Goal: Navigation & Orientation: Find specific page/section

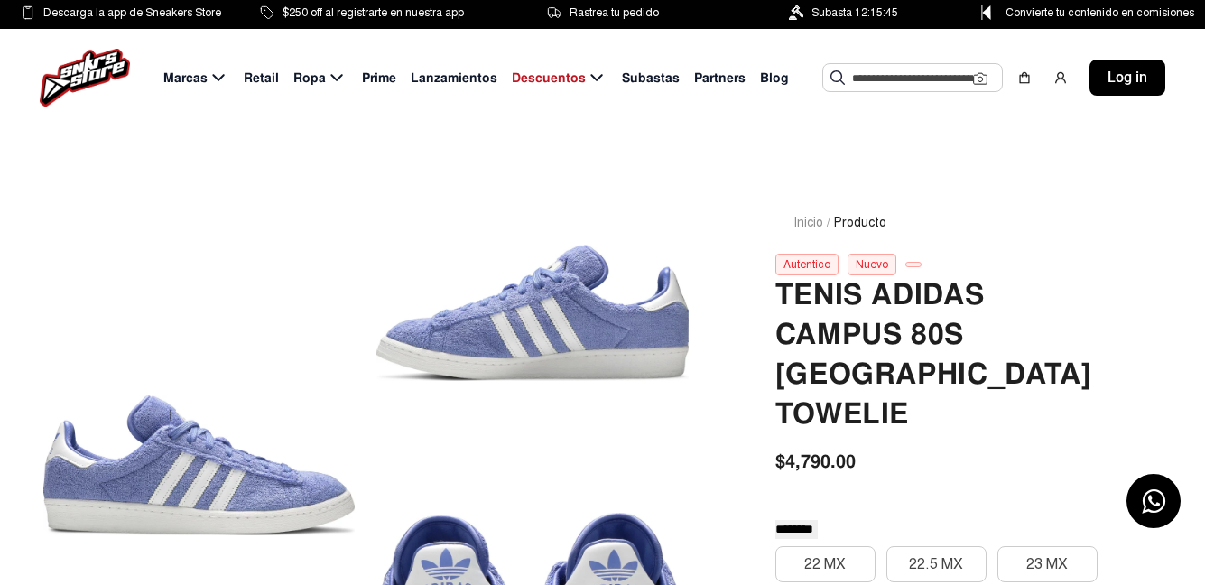
click at [101, 69] on img at bounding box center [85, 78] width 90 height 58
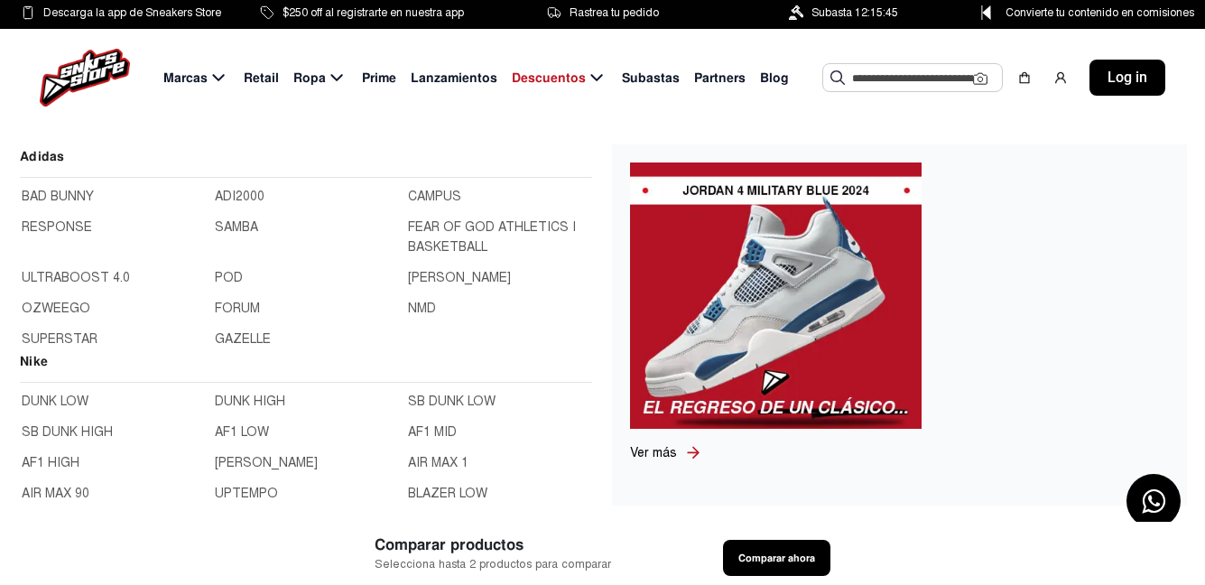
click at [184, 80] on span "Marcas" at bounding box center [185, 78] width 44 height 19
click at [38, 192] on link "BAD BUNNY" at bounding box center [113, 197] width 182 height 20
click at [325, 349] on link "GAZELLE" at bounding box center [306, 339] width 182 height 20
click at [215, 257] on link "SAMBA" at bounding box center [306, 238] width 182 height 40
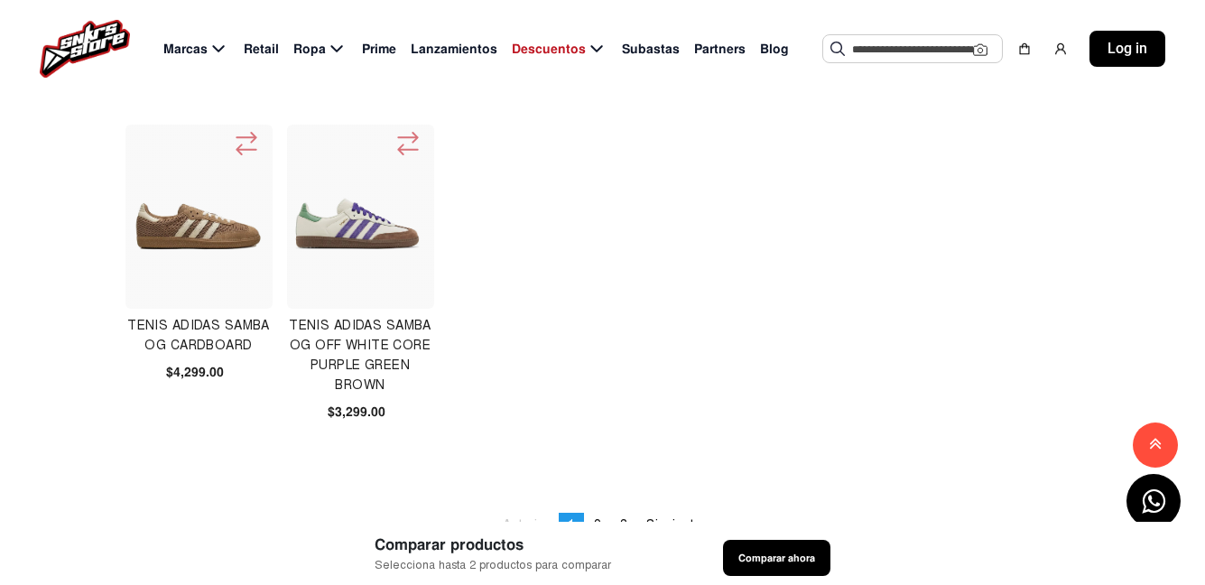
scroll to position [1083, 0]
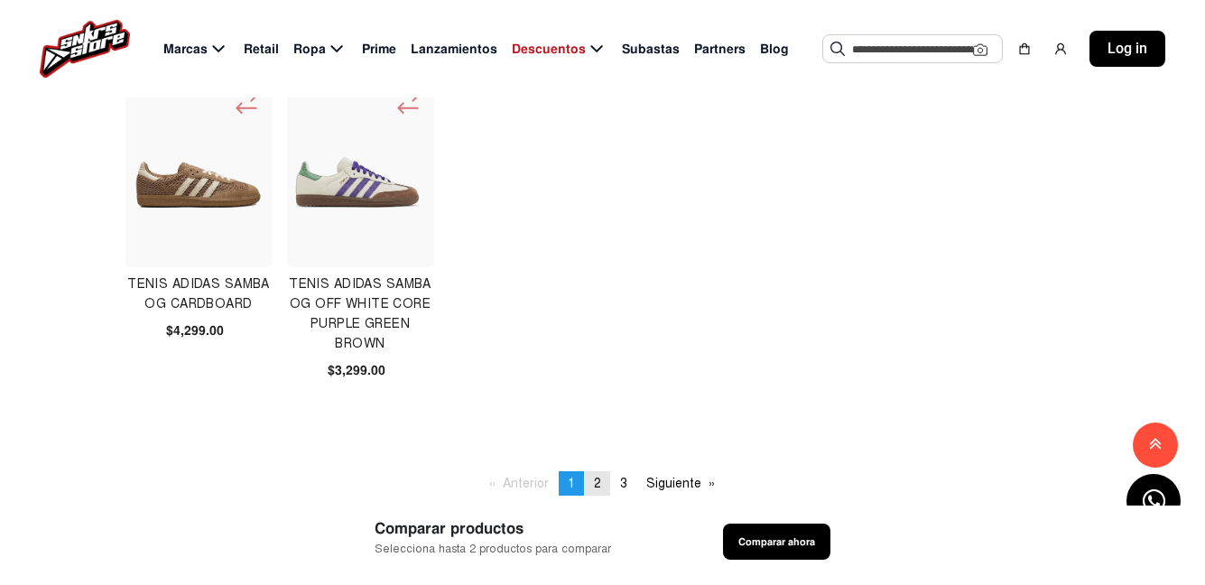
click at [595, 481] on span "2" at bounding box center [597, 483] width 7 height 15
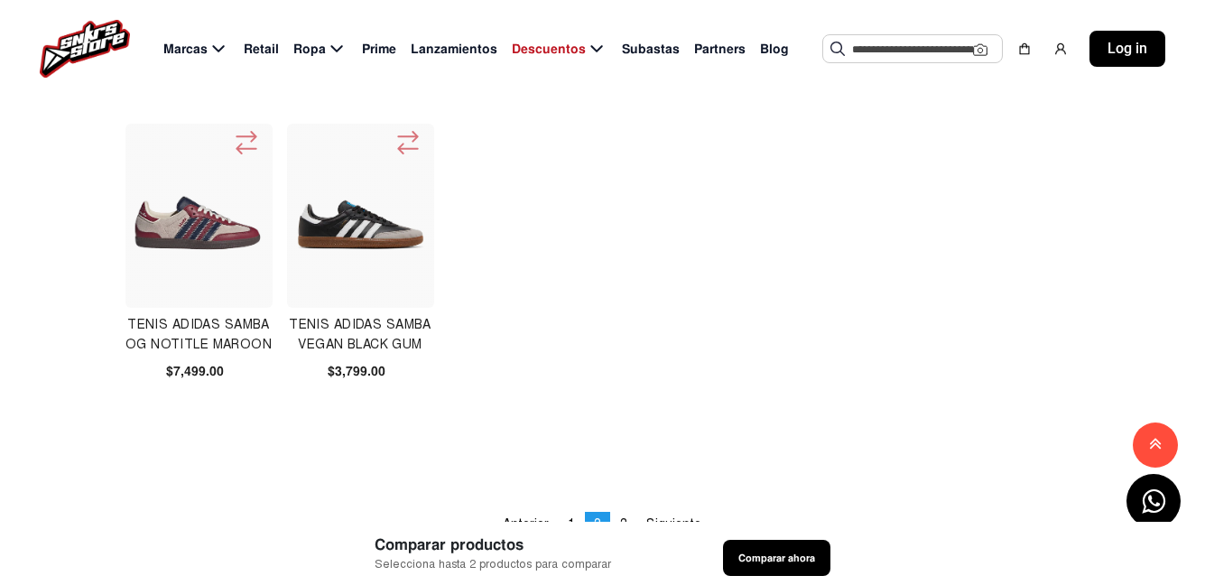
scroll to position [1173, 0]
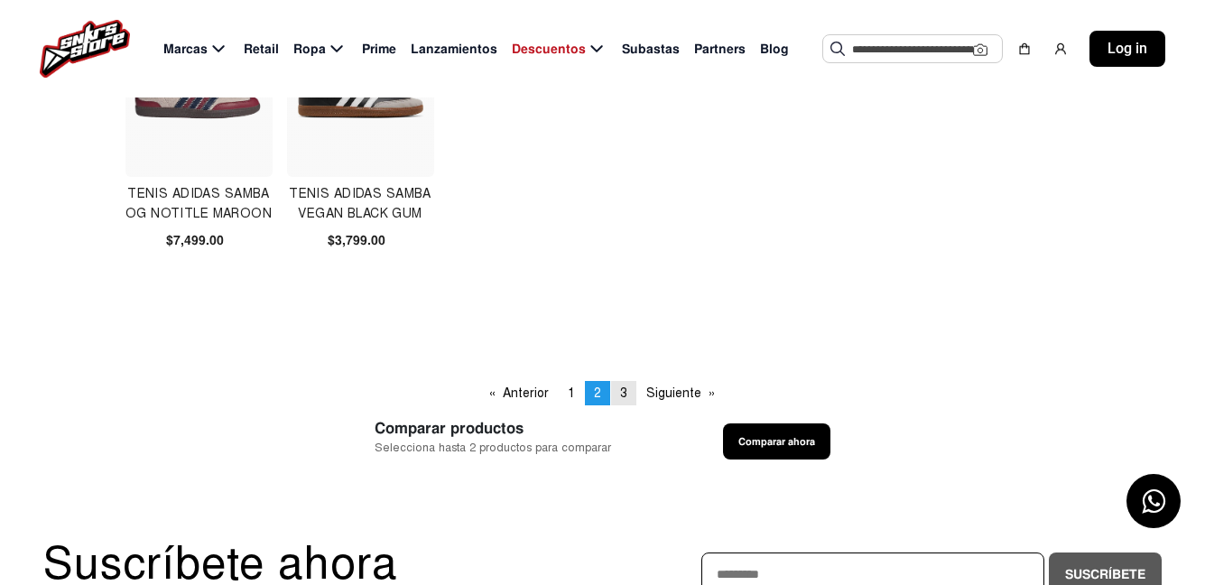
click at [626, 394] on span "3" at bounding box center [623, 392] width 7 height 15
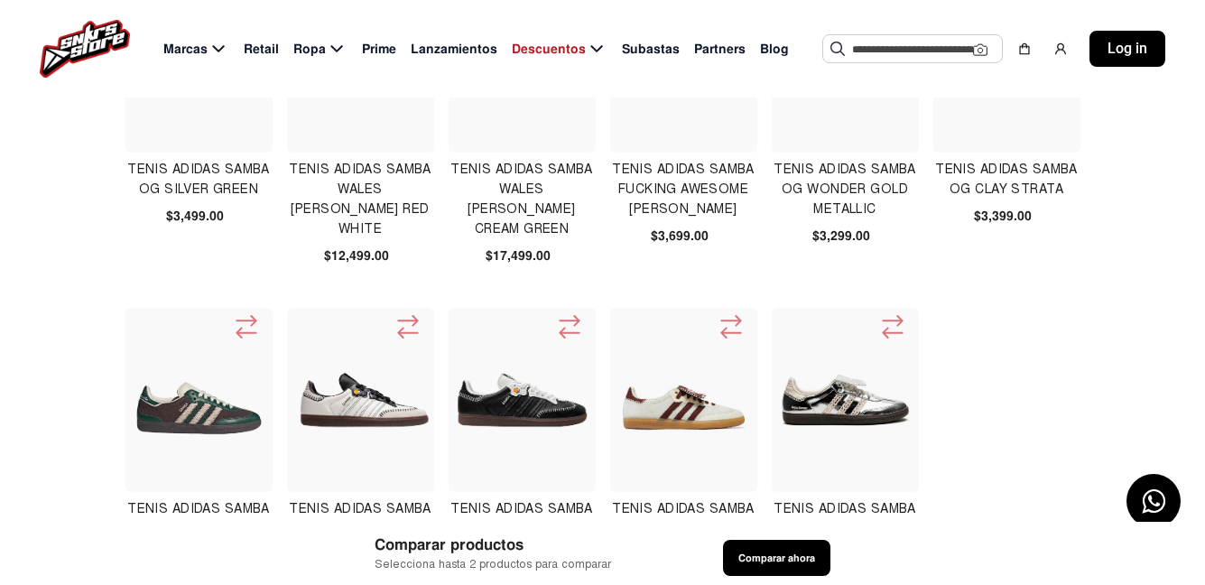
scroll to position [181, 0]
